Goal: Task Accomplishment & Management: Manage account settings

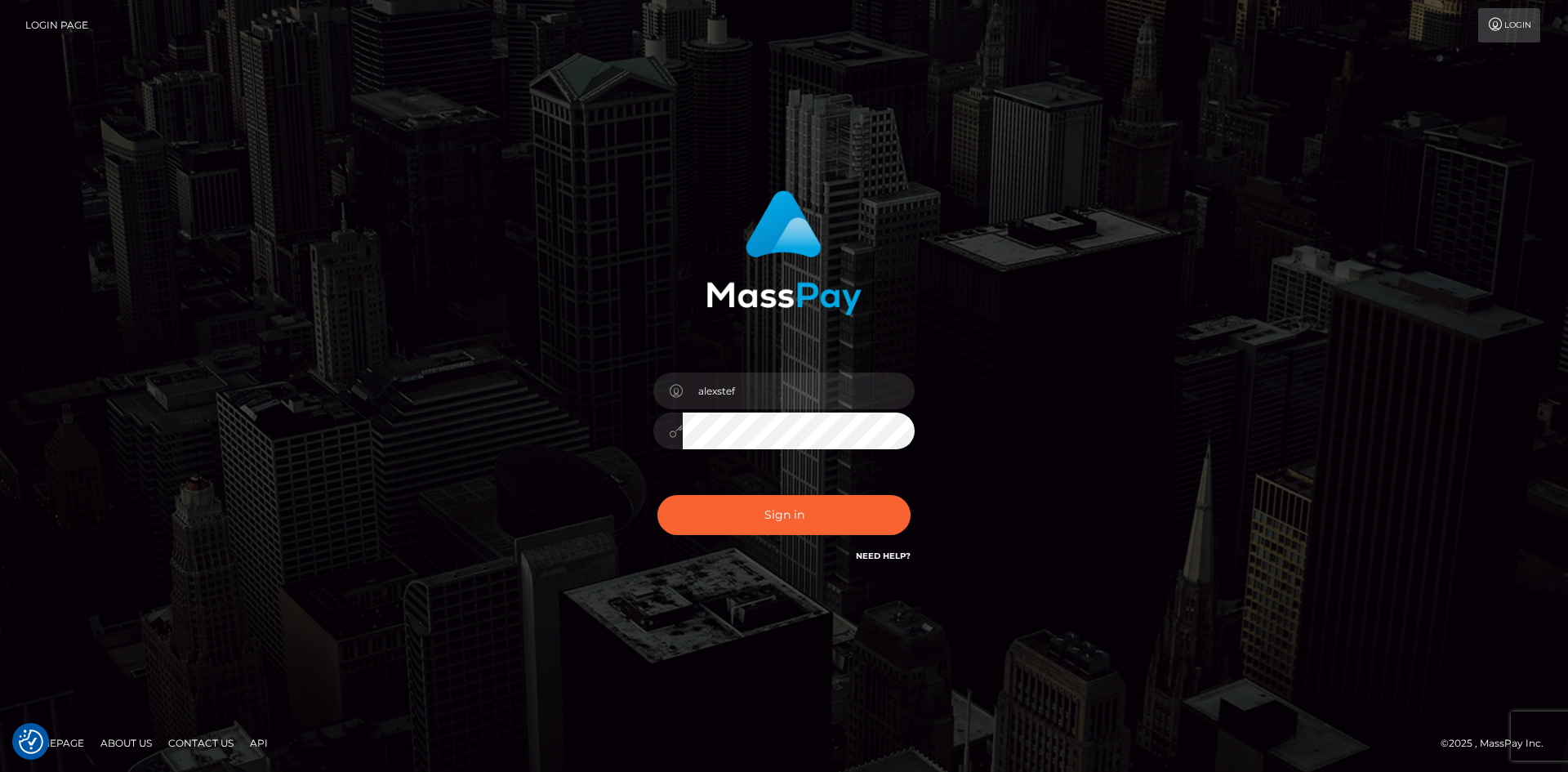
click at [765, 510] on button "Sign in" at bounding box center [784, 514] width 253 height 40
type input "alexstef"
click at [729, 538] on div "Sign in Need Help?" at bounding box center [784, 522] width 286 height 73
click at [742, 521] on button "Sign in" at bounding box center [784, 514] width 253 height 40
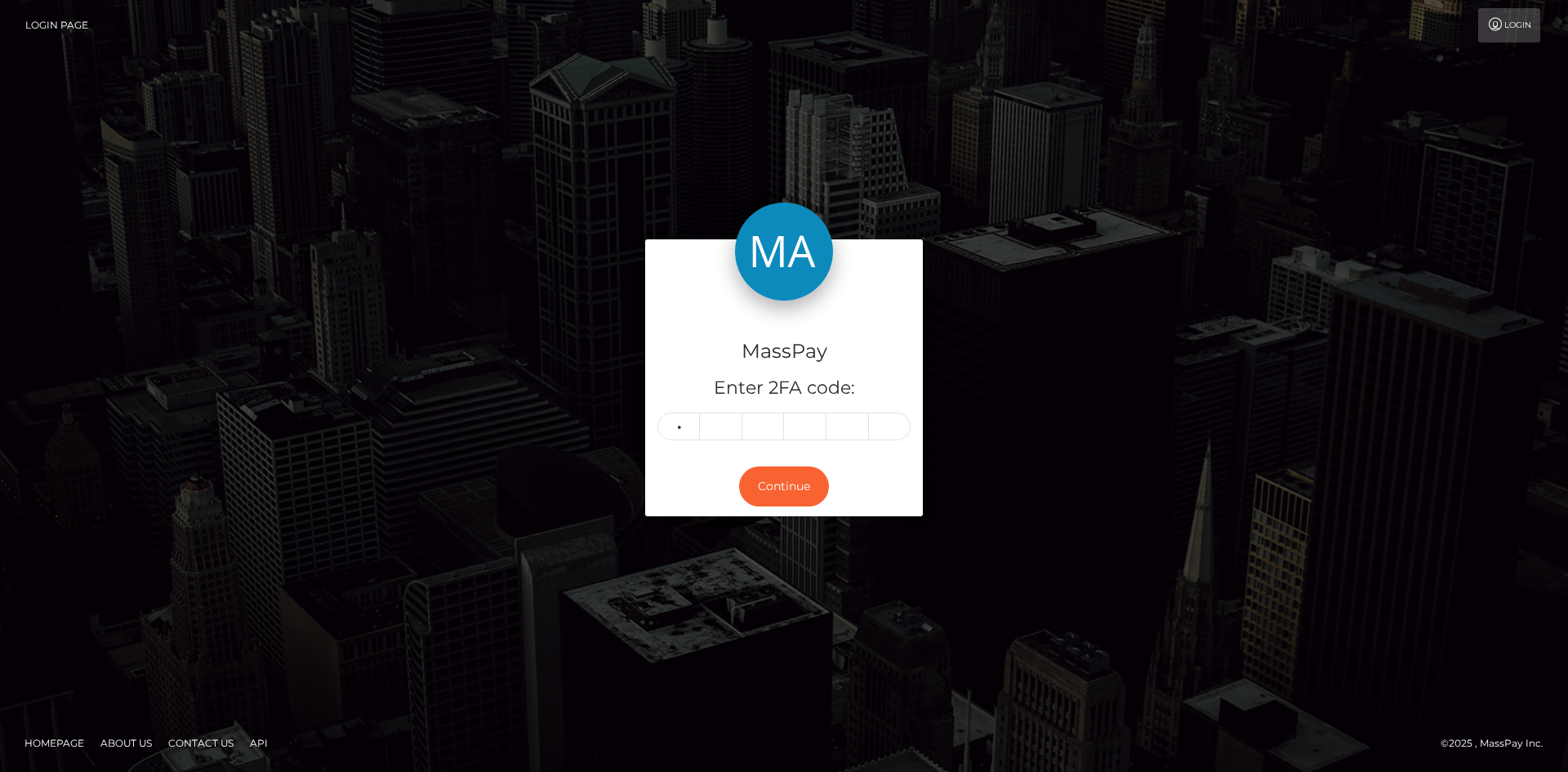
type input "8"
type input "9"
type input "5"
type input "3"
type input "4"
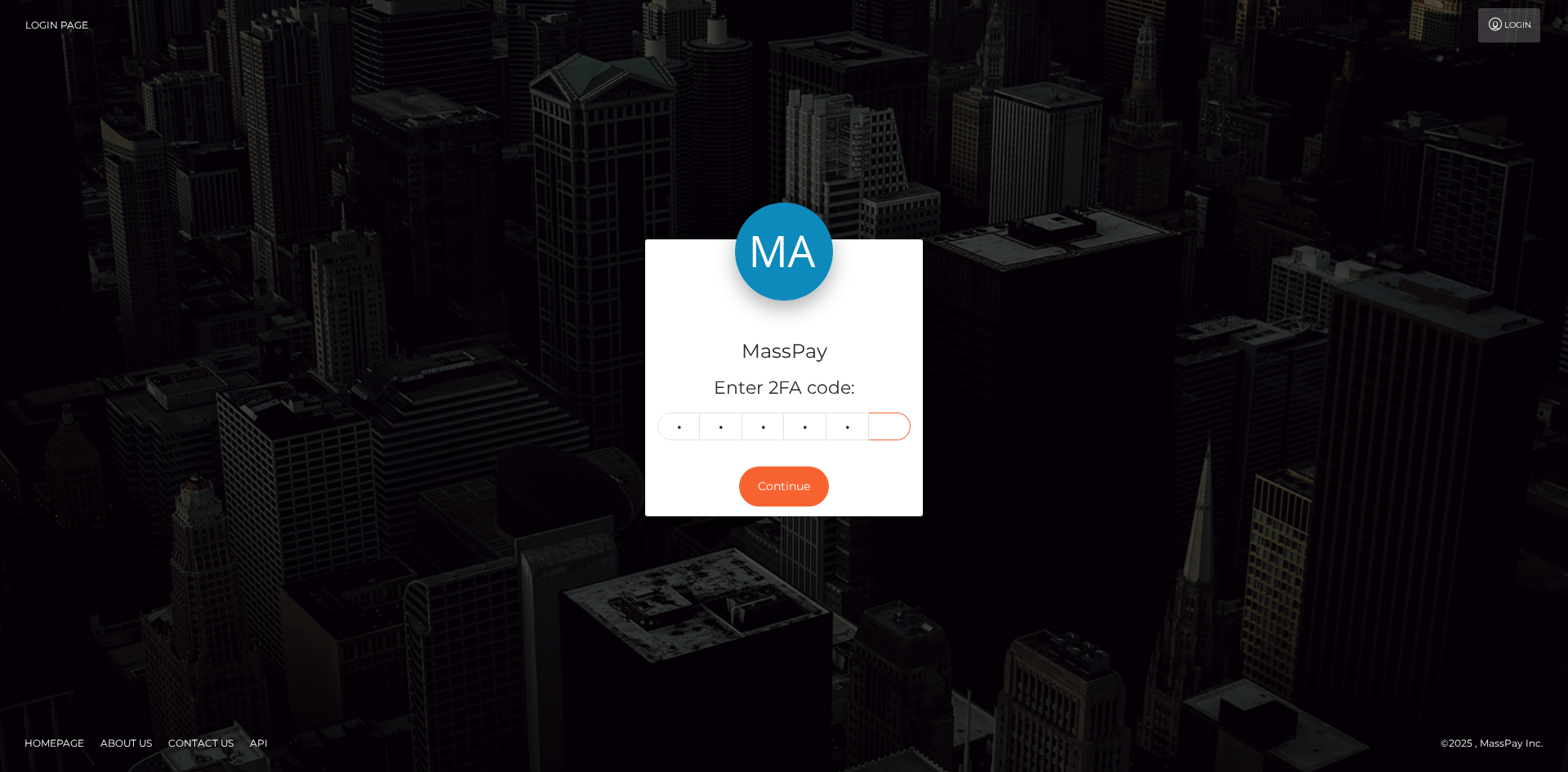
type input "5"
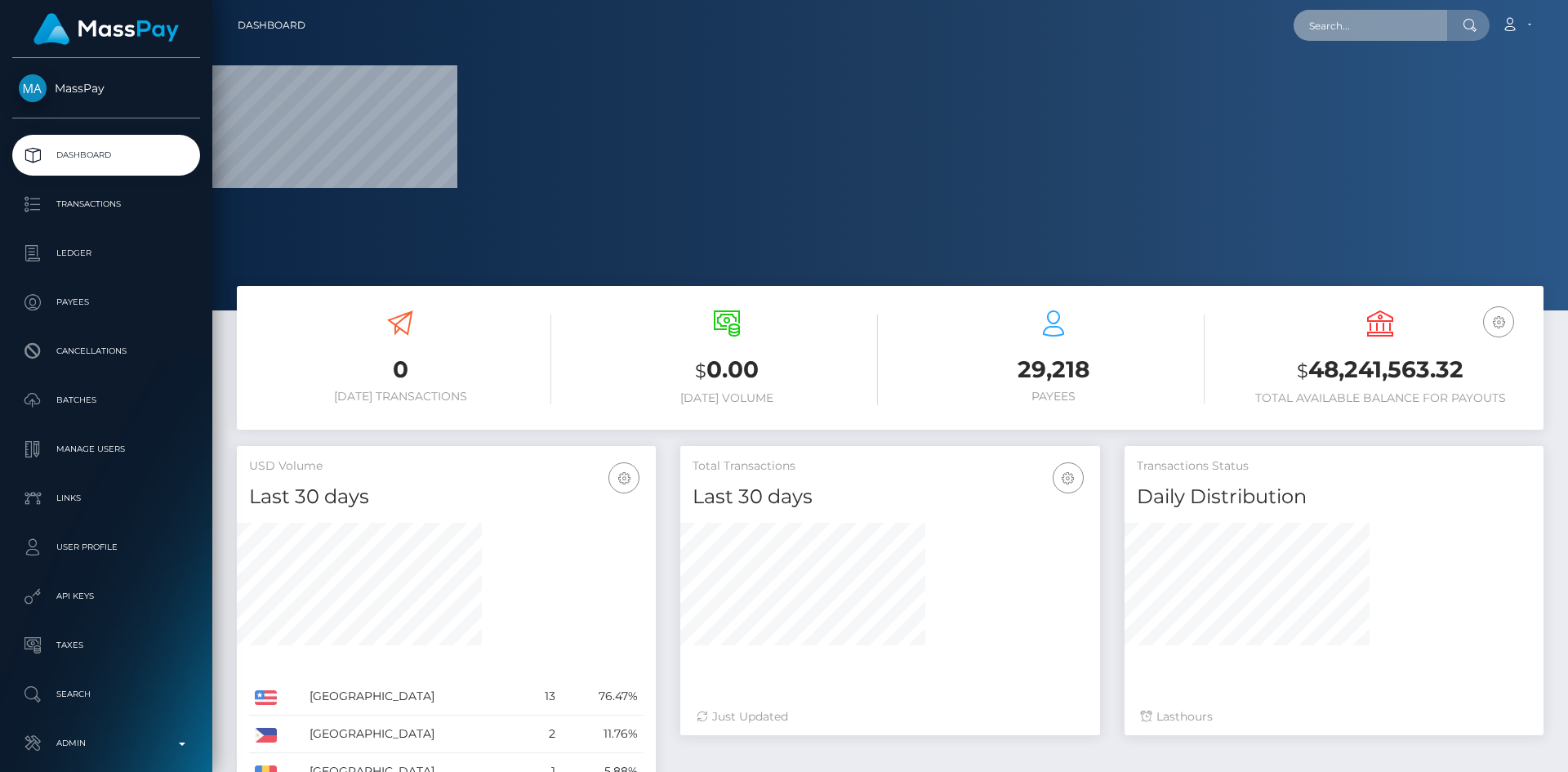
click at [1319, 21] on input "text" at bounding box center [1370, 25] width 153 height 31
paste input "poact_7txnyUpxUp14"
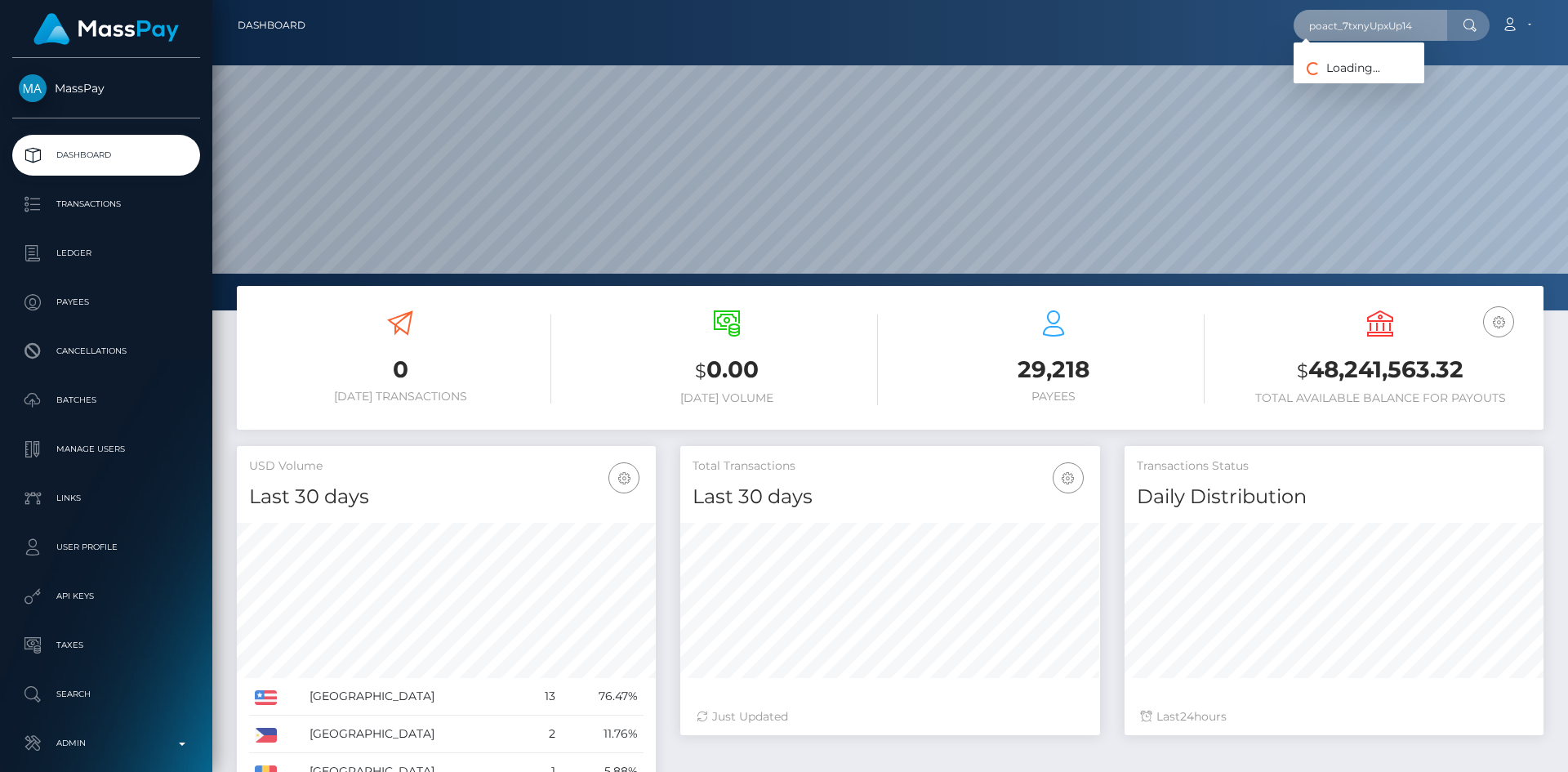
scroll to position [290, 420]
type input "poact_7txnyUpxUp14"
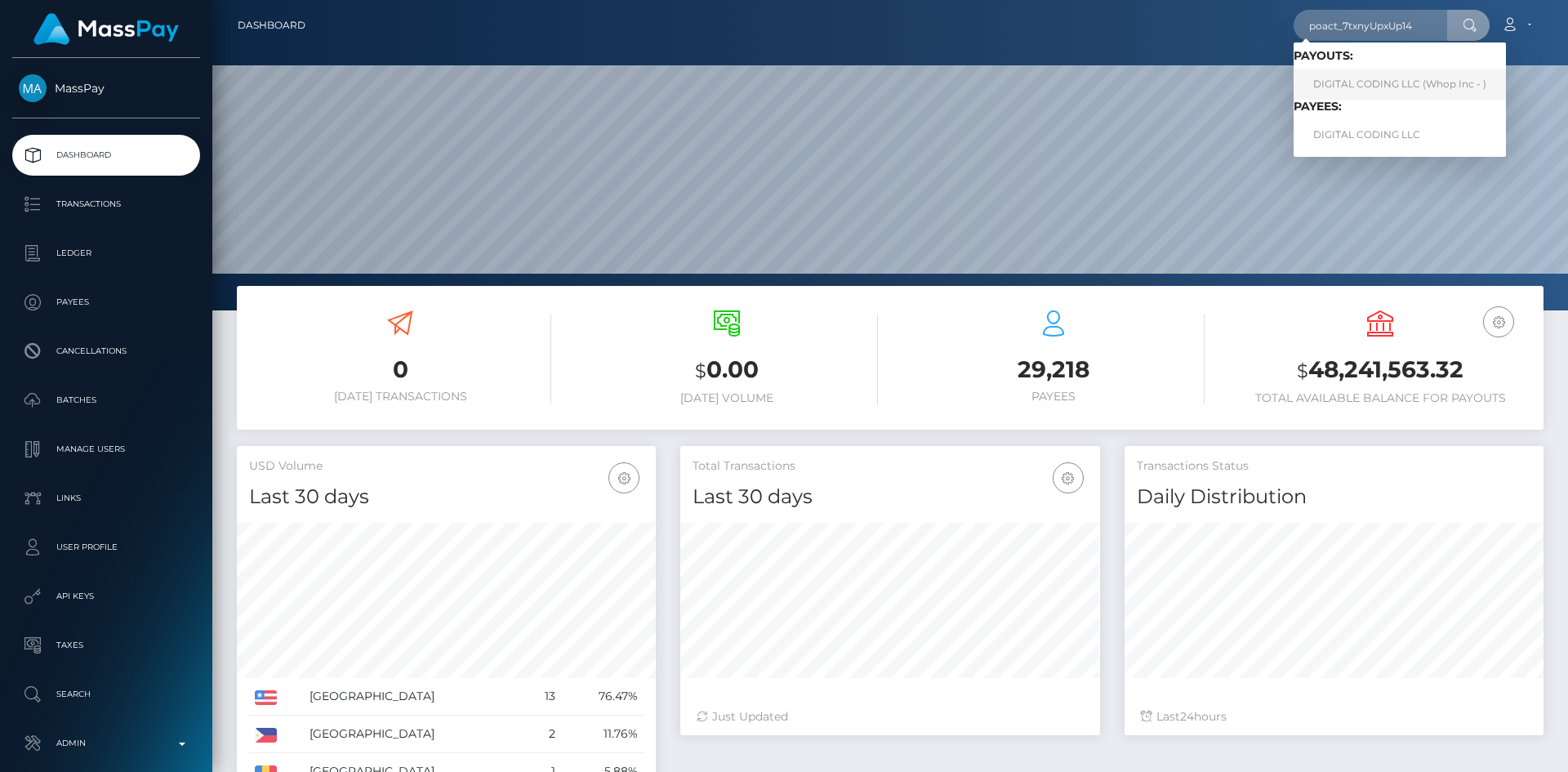
click at [1368, 80] on link "DIGITAL CODING LLC (Whop Inc - )" at bounding box center [1400, 85] width 212 height 30
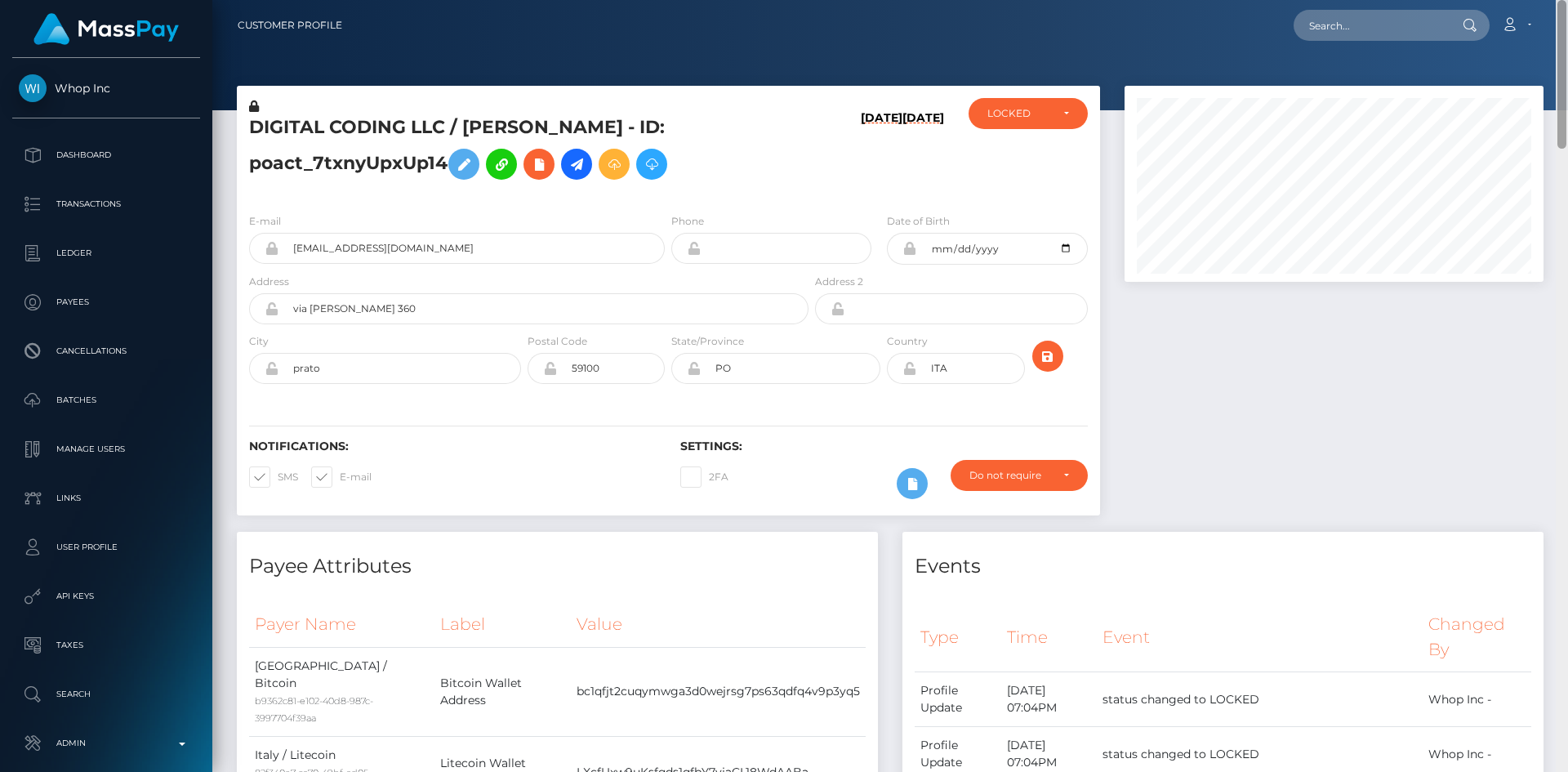
drag, startPoint x: 1562, startPoint y: 79, endPoint x: 1548, endPoint y: -53, distance: 132.7
click at [1548, 0] on html "Whop Inc Dashboard Transactions Ledger Payees Cancellations Links" at bounding box center [784, 386] width 1568 height 772
